Goal: Transaction & Acquisition: Purchase product/service

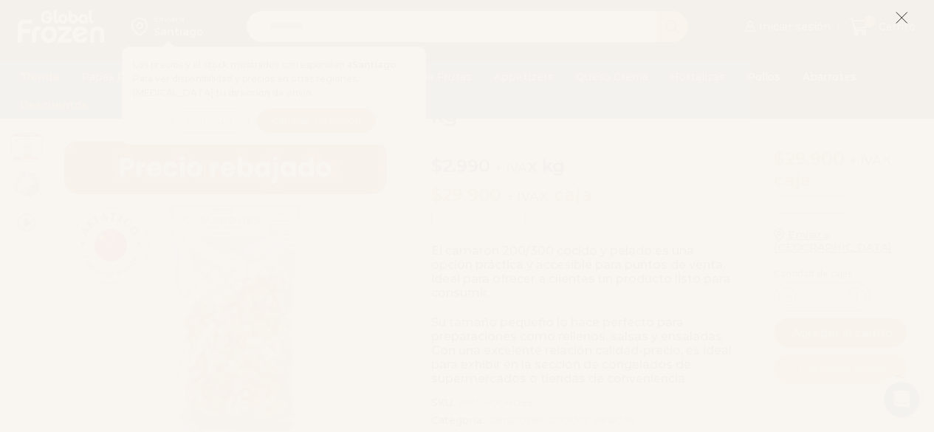
click at [908, 17] on icon at bounding box center [901, 17] width 13 height 13
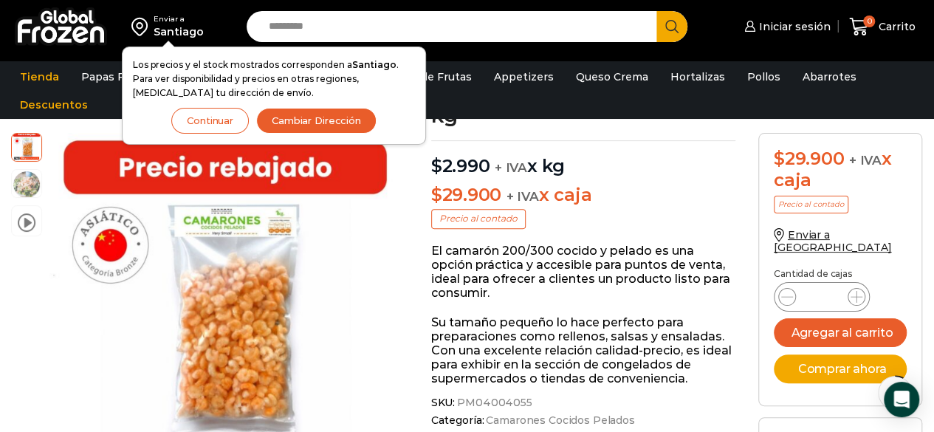
click at [208, 117] on button "Continuar" at bounding box center [210, 121] width 78 height 26
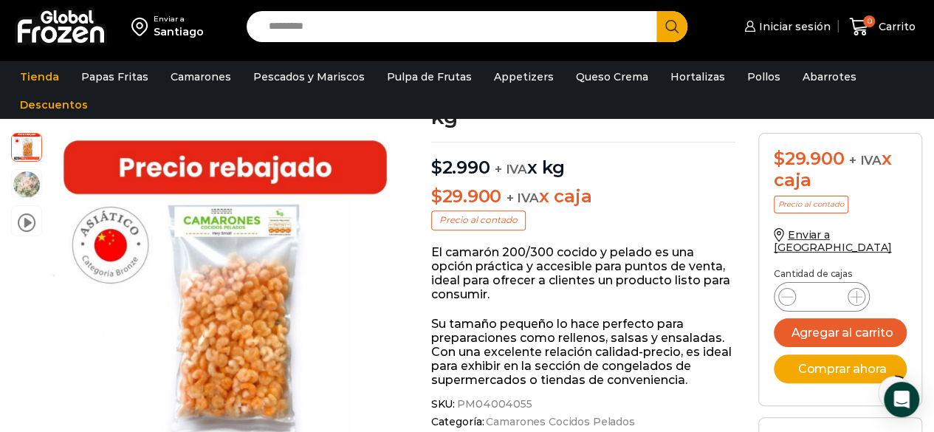
scroll to position [148, 0]
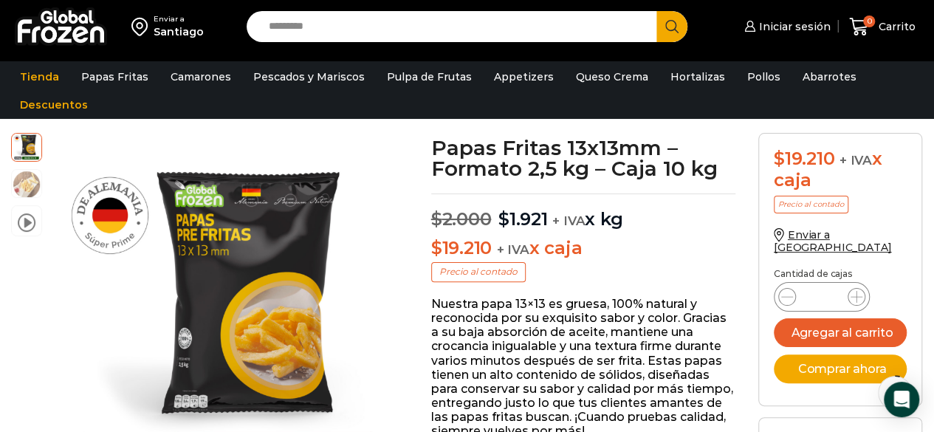
scroll to position [148, 0]
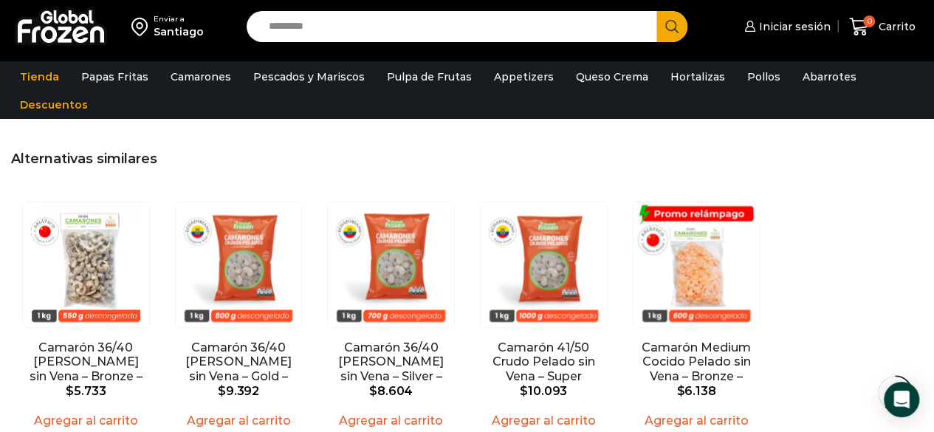
scroll to position [1108, 0]
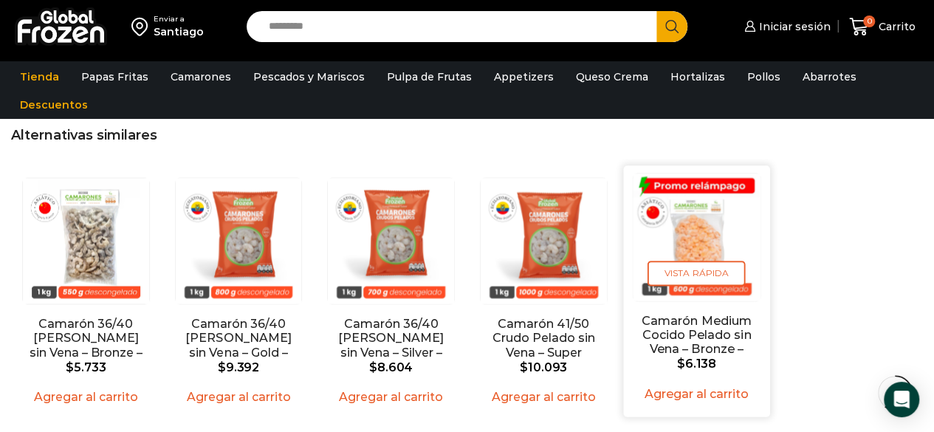
click at [697, 206] on img "5 / 5" at bounding box center [696, 236] width 127 height 127
